Goal: Task Accomplishment & Management: Manage account settings

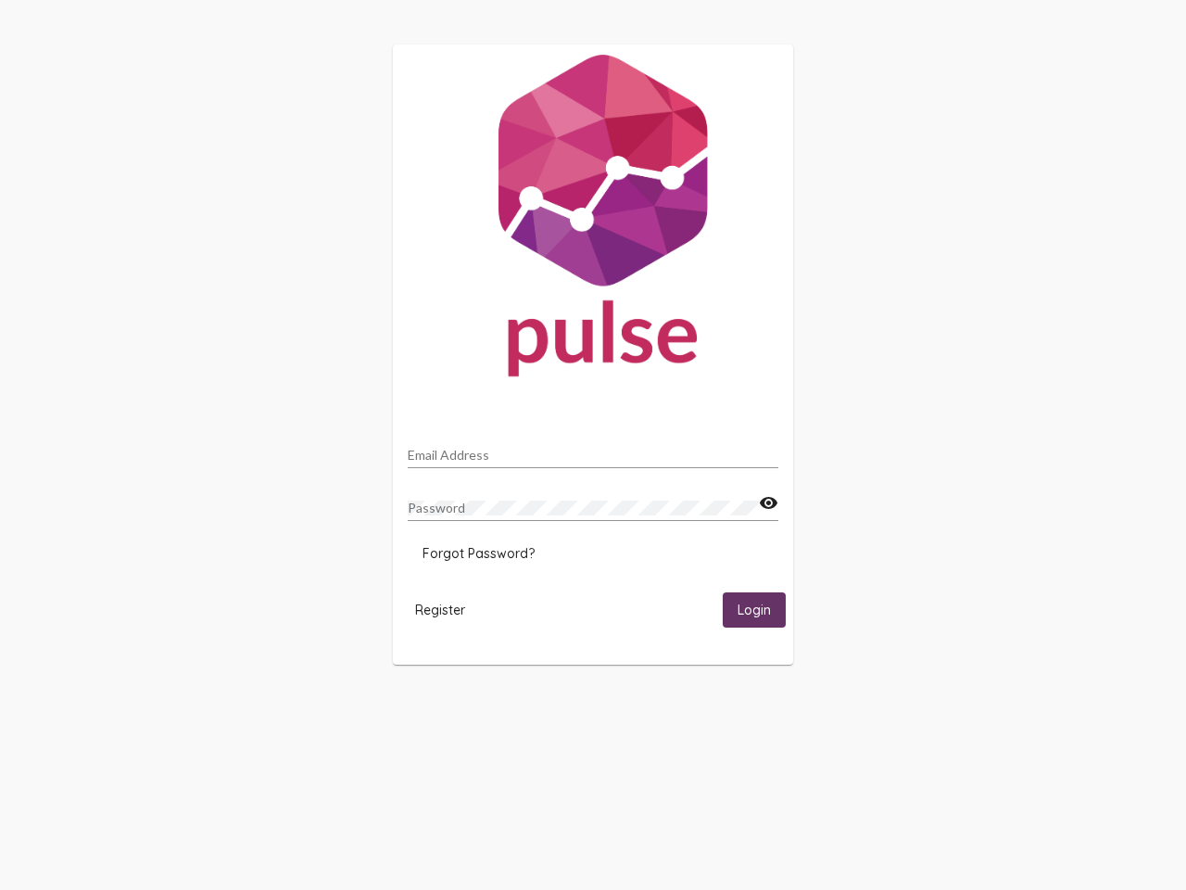
click at [593, 449] on input "Email Address" at bounding box center [593, 455] width 371 height 15
click at [768, 503] on mat-icon "visibility" at bounding box center [768, 503] width 19 height 22
click at [478, 553] on span "Forgot Password?" at bounding box center [479, 553] width 112 height 17
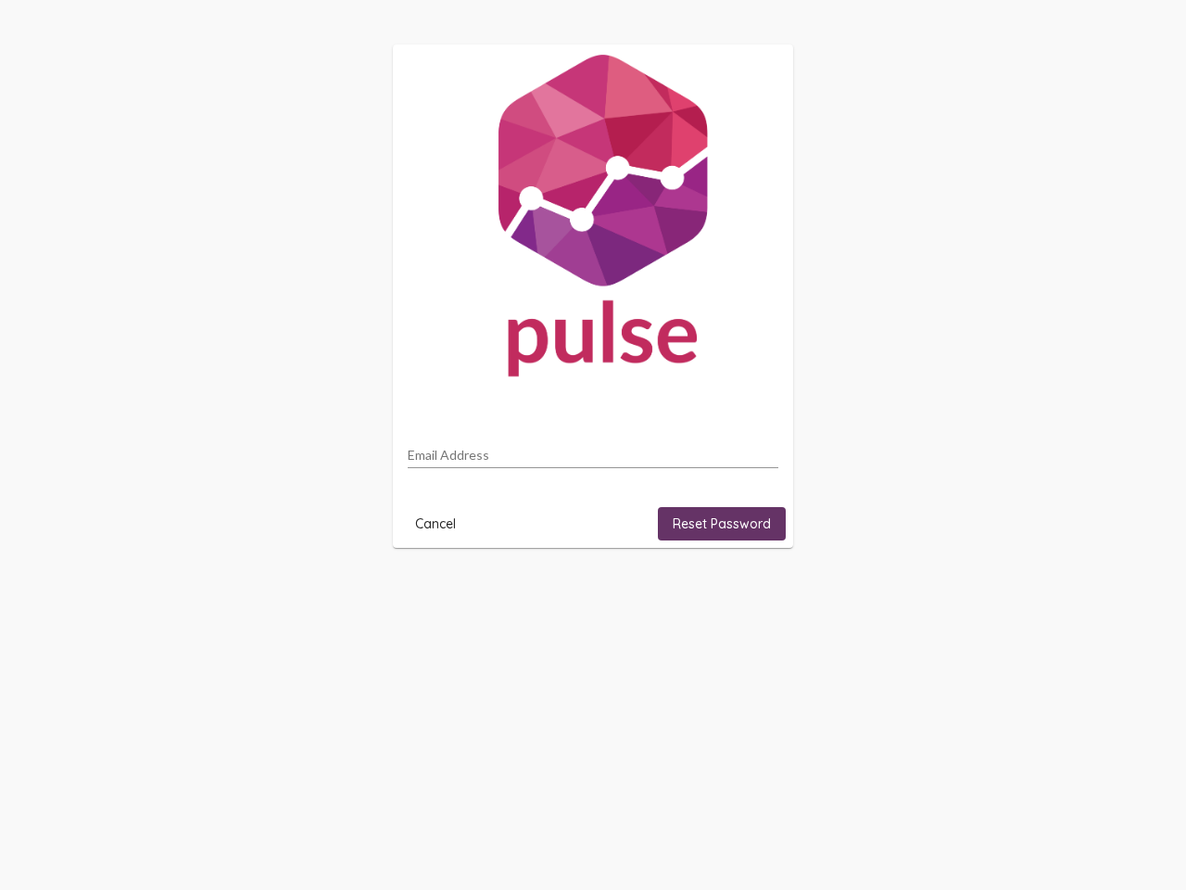
click at [440, 592] on html "Email Address Cancel Reset Password" at bounding box center [593, 296] width 1186 height 592
click at [754, 592] on html "Email Address Cancel Reset Password" at bounding box center [593, 296] width 1186 height 592
